Goal: Navigation & Orientation: Find specific page/section

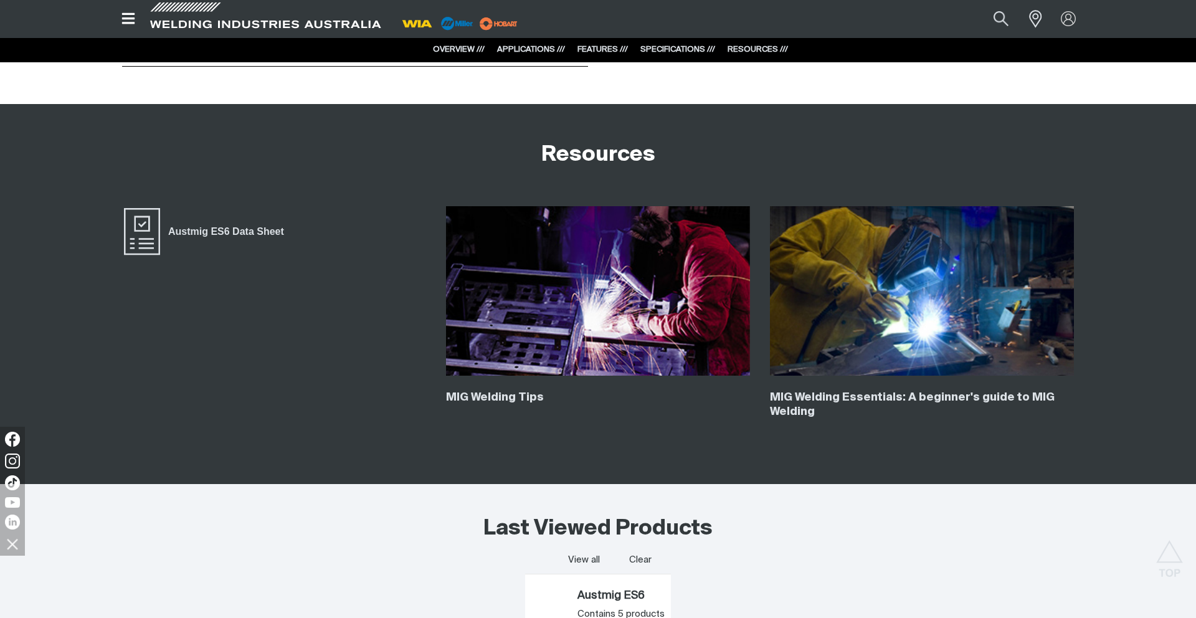
scroll to position [2328, 0]
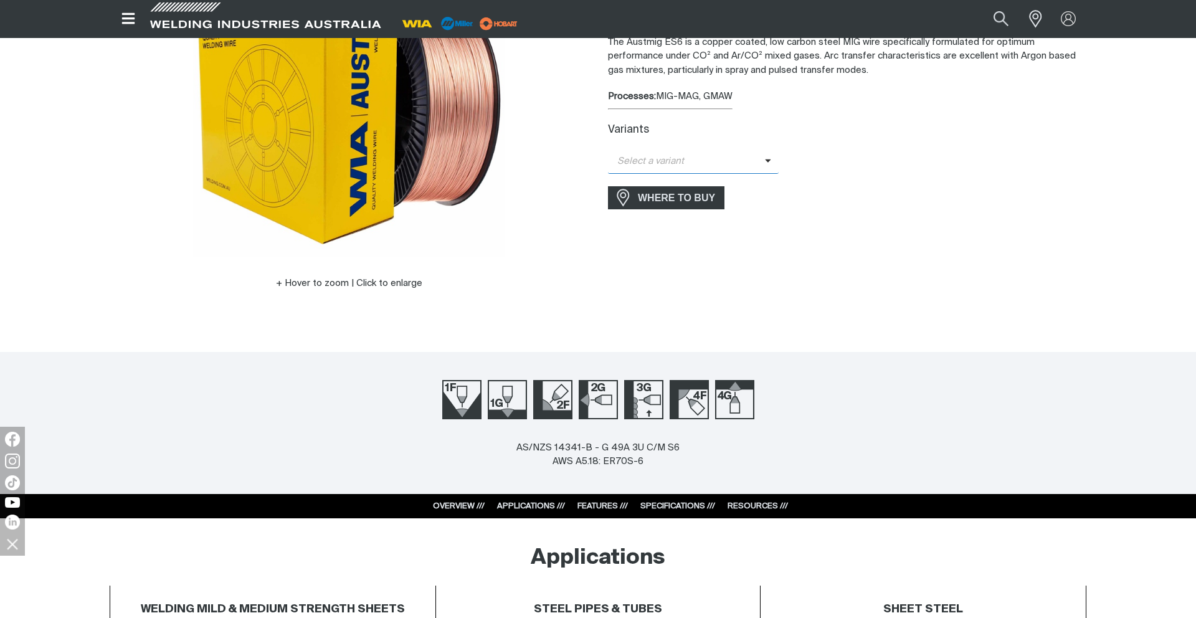
click at [718, 165] on span "Select a variant" at bounding box center [686, 161] width 157 height 14
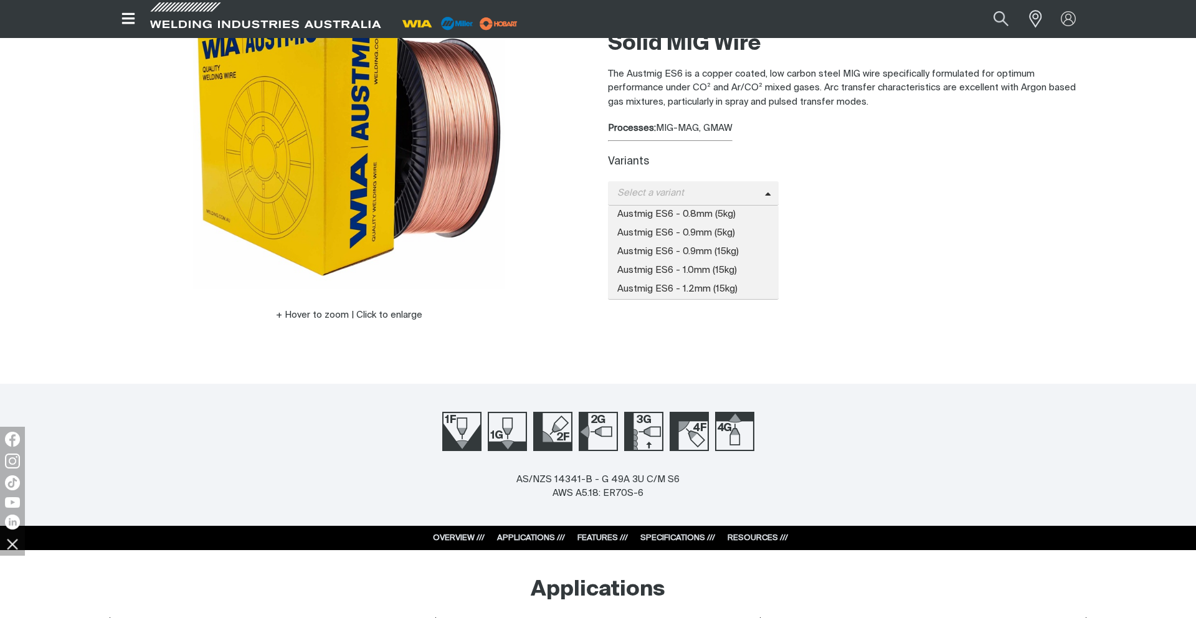
click at [873, 295] on div "Austmig ES6 Solid MIG Wire The Austmig ES6 is a copper coated, low carbon steel…" at bounding box center [847, 168] width 478 height 380
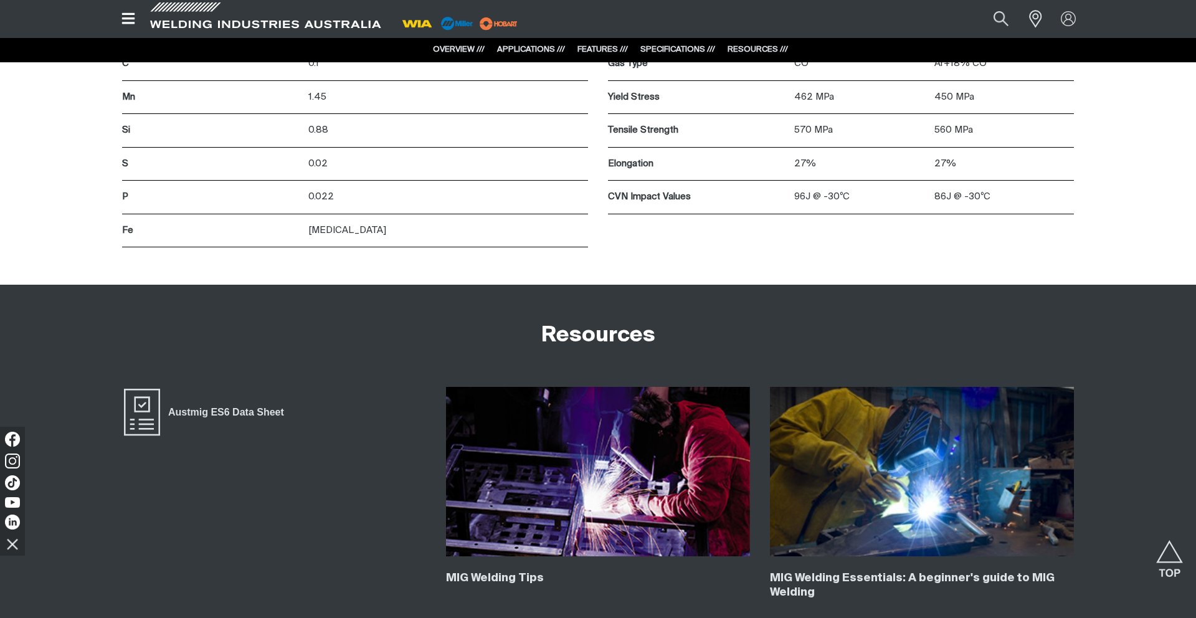
scroll to position [2080, 0]
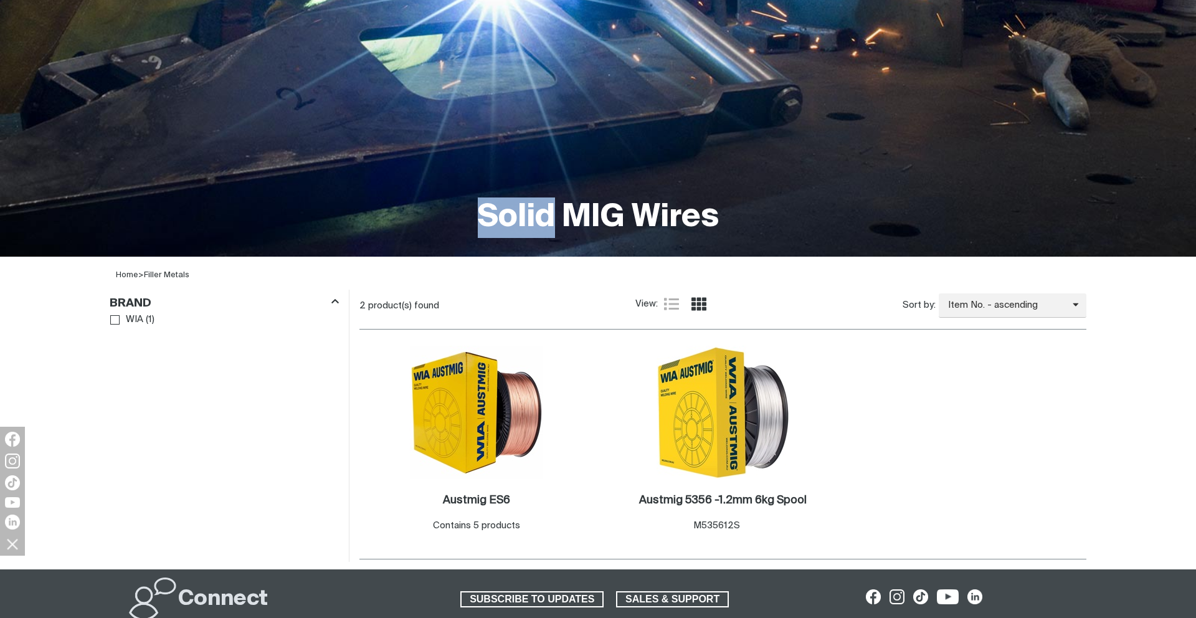
scroll to position [271, 0]
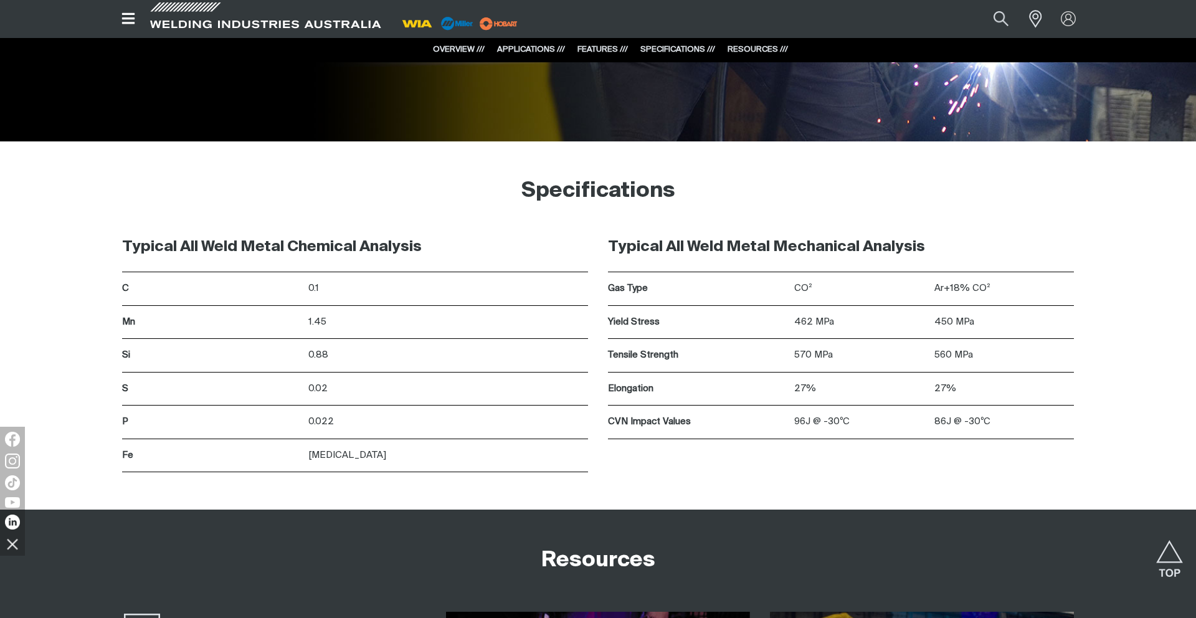
scroll to position [1650, 0]
